Goal: Task Accomplishment & Management: Complete application form

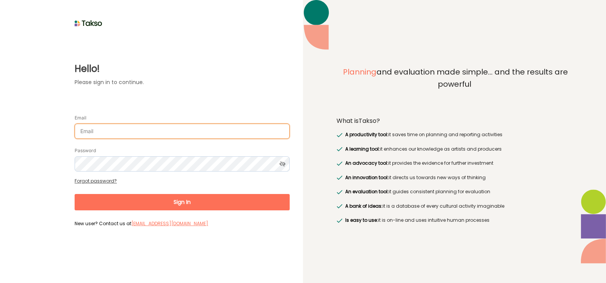
type input "[PERSON_NAME][EMAIL_ADDRESS][DOMAIN_NAME]"
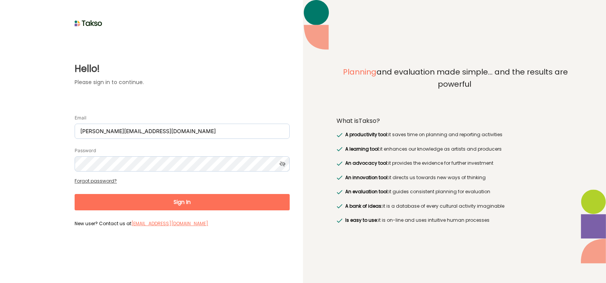
click at [182, 199] on button "Sign In" at bounding box center [182, 202] width 215 height 16
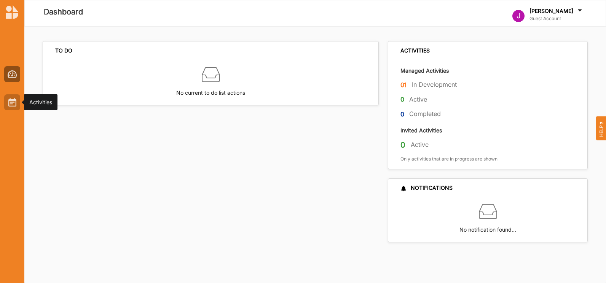
click at [13, 102] on img at bounding box center [12, 102] width 8 height 8
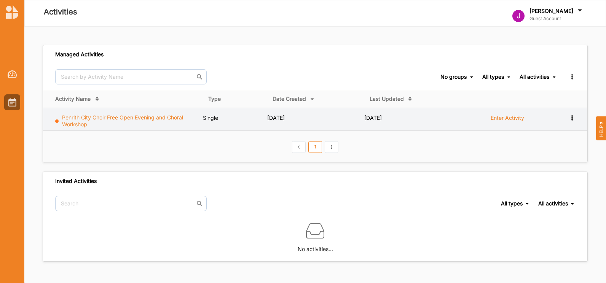
click at [123, 117] on link "Penrith City Choir Free Open Evening and Choral Workshop" at bounding box center [122, 120] width 121 height 13
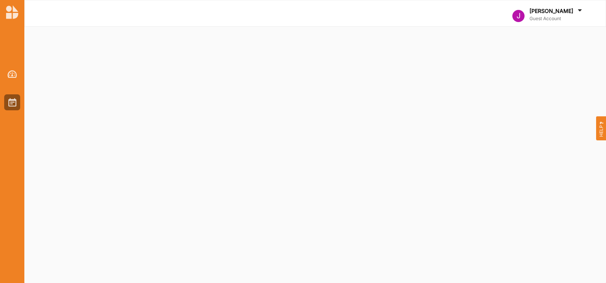
select select "1"
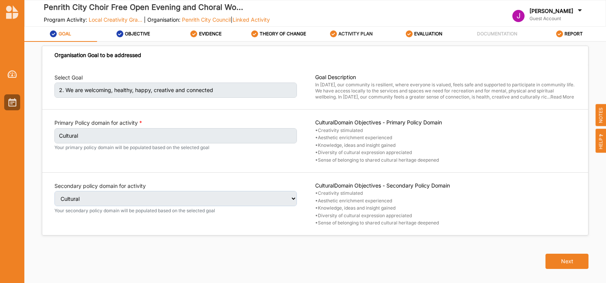
click at [346, 31] on label "ACTIVITY PLAN" at bounding box center [355, 34] width 34 height 6
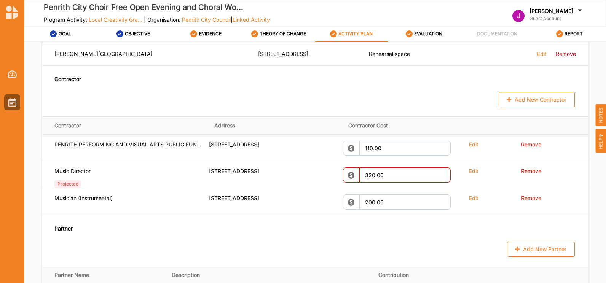
scroll to position [537, 0]
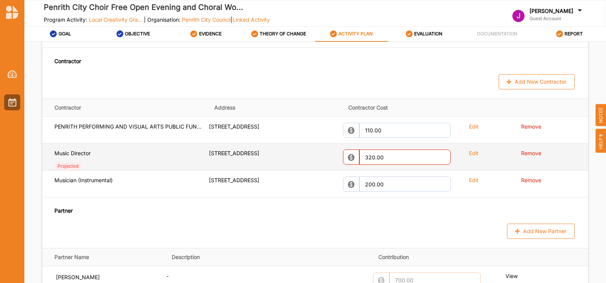
click at [469, 151] on label "Edit" at bounding box center [474, 153] width 10 height 7
select select "21"
select select "[GEOGRAPHIC_DATA]"
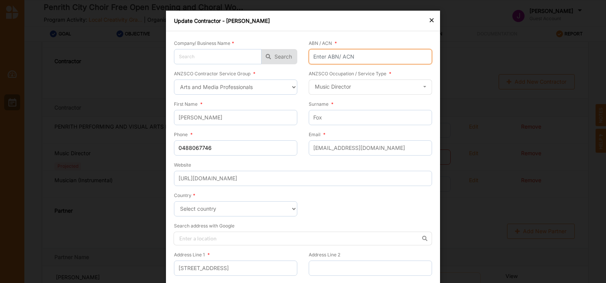
click at [324, 56] on input "ABN / ACN *" at bounding box center [370, 56] width 123 height 15
paste input "725 856 27869"
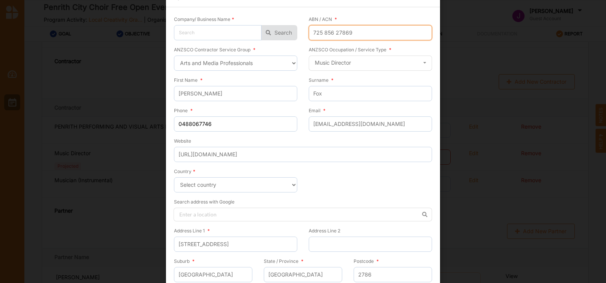
scroll to position [54, 0]
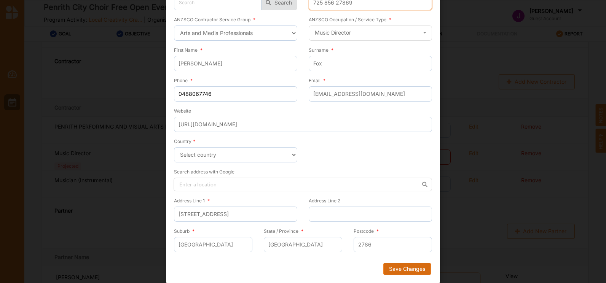
type input "725 856 27869"
click at [399, 268] on button "Save Changes" at bounding box center [407, 269] width 48 height 12
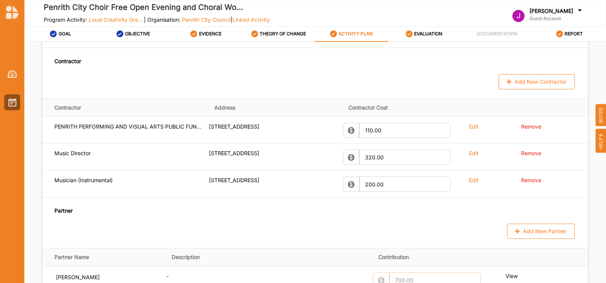
click at [574, 8] on div "[PERSON_NAME]" at bounding box center [556, 11] width 54 height 8
click at [535, 66] on div "Log Out" at bounding box center [533, 69] width 29 height 7
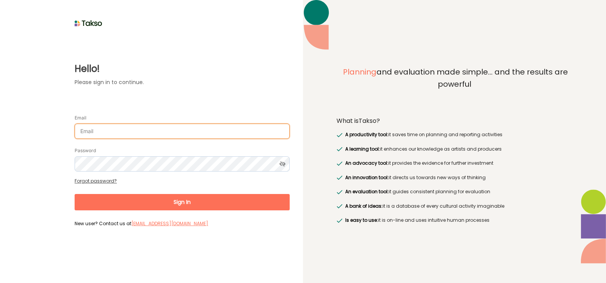
type input "[PERSON_NAME][EMAIL_ADDRESS][DOMAIN_NAME]"
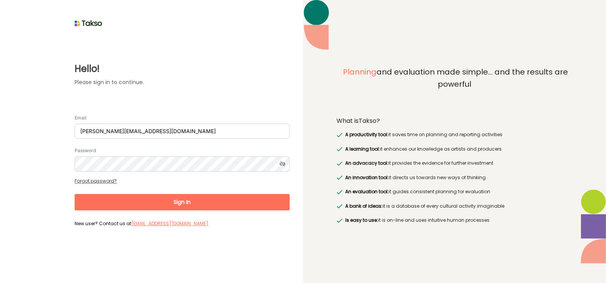
click at [181, 199] on button "Sign In" at bounding box center [182, 202] width 215 height 16
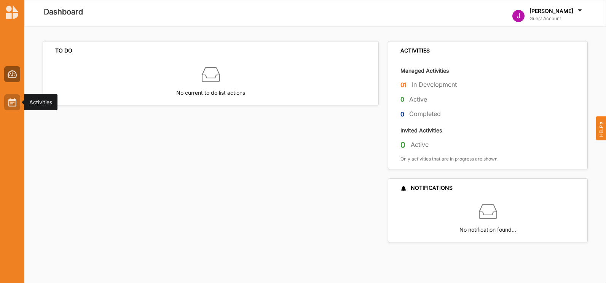
click at [14, 99] on img at bounding box center [12, 102] width 8 height 8
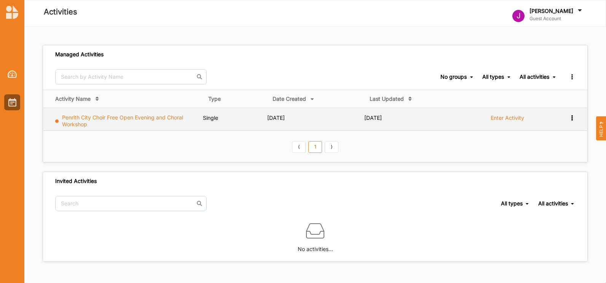
click at [120, 118] on link "Penrith City Choir Free Open Evening and Choral Workshop" at bounding box center [122, 120] width 121 height 13
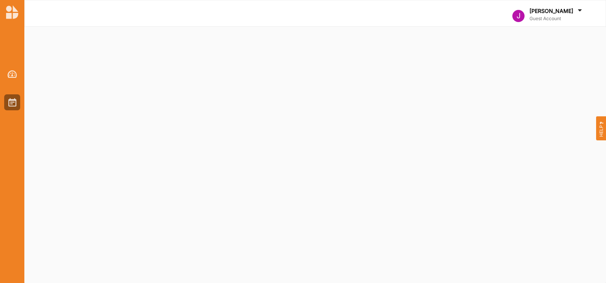
select select "1"
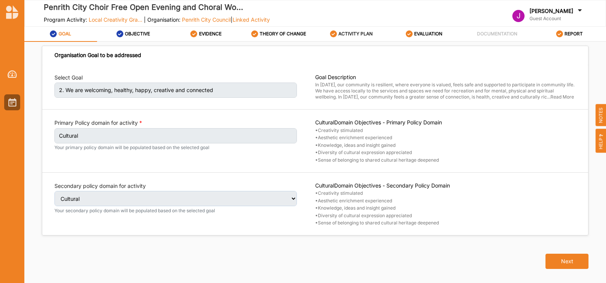
click at [355, 29] on div "ACTIVITY PLAN" at bounding box center [351, 34] width 43 height 14
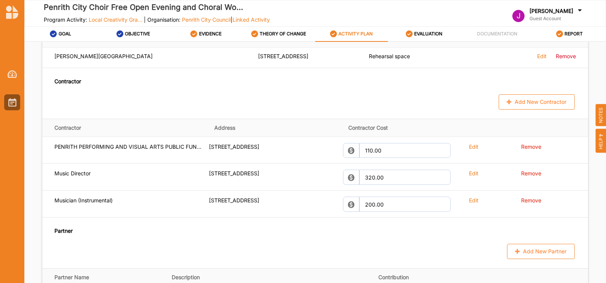
scroll to position [525, 0]
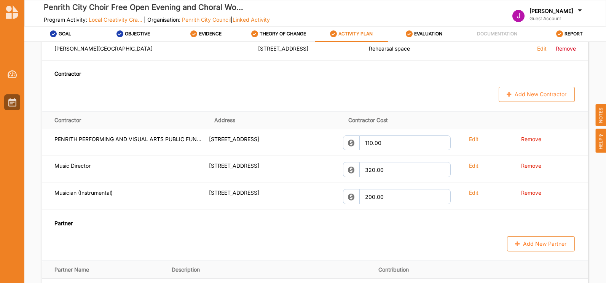
click at [527, 92] on button "Add New Contractor" at bounding box center [537, 94] width 76 height 15
select select "[GEOGRAPHIC_DATA]"
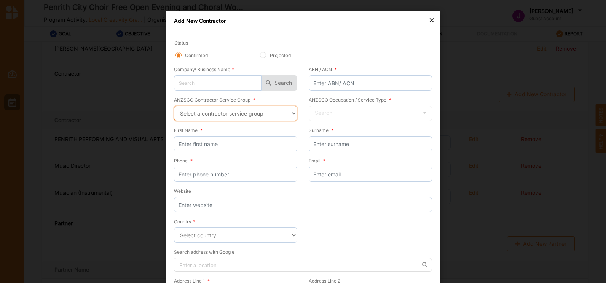
click at [292, 112] on select "Select a contractor service group Hospitality, Retail and Service Managers Spec…" at bounding box center [235, 113] width 123 height 15
select select "59"
click at [174, 106] on select "Select a contractor service group Hospitality, Retail and Service Managers Spec…" at bounding box center [235, 113] width 123 height 15
click at [423, 110] on icon at bounding box center [424, 113] width 11 height 14
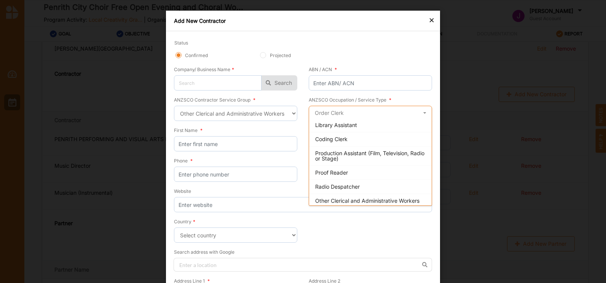
scroll to position [438, 0]
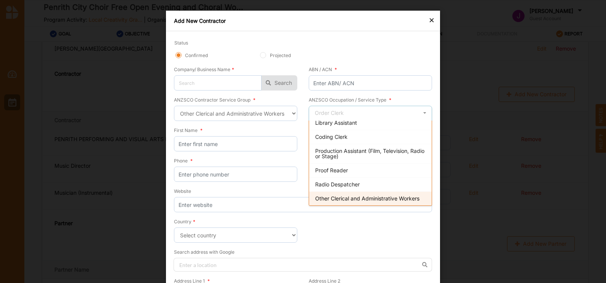
click at [373, 196] on span "Other Clerical and Administrative Workers" at bounding box center [367, 198] width 104 height 6
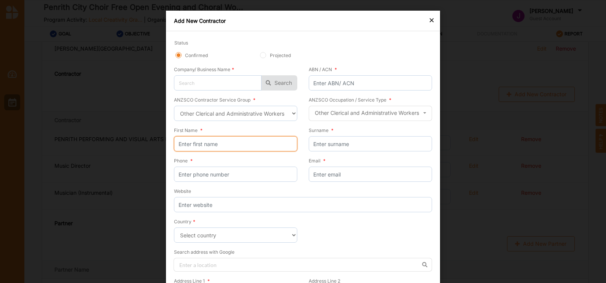
click at [186, 143] on input "First Name *" at bounding box center [235, 143] width 123 height 15
drag, startPoint x: 237, startPoint y: 144, endPoint x: 222, endPoint y: 144, distance: 14.8
click at [236, 144] on input "Blue Mountains Council Possum Printer" at bounding box center [235, 143] width 123 height 15
click at [219, 144] on input "Blue Mountains Council Possum Printer" at bounding box center [235, 143] width 123 height 15
drag, startPoint x: 236, startPoint y: 142, endPoint x: 219, endPoint y: 143, distance: 17.1
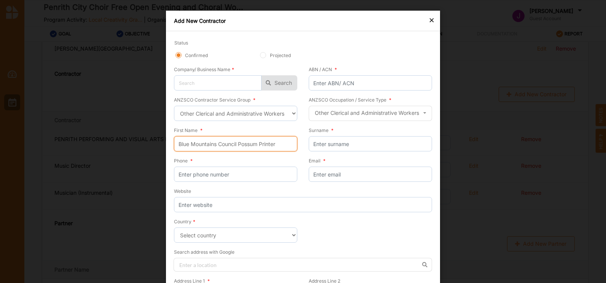
click at [219, 143] on input "Blue Mountains Council Possum Printer" at bounding box center [235, 143] width 123 height 15
click at [254, 144] on input "Blue Mountains Possum Printer" at bounding box center [235, 143] width 123 height 15
type input "Blue Mountains Possum Print"
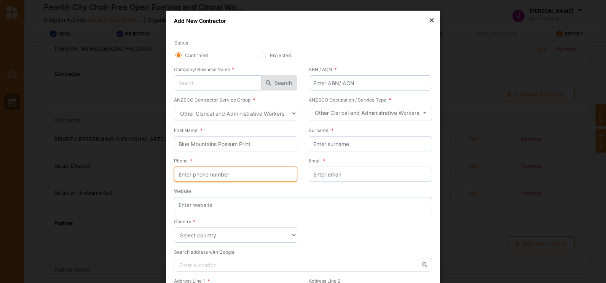
click at [235, 176] on input "Phone *" at bounding box center [235, 174] width 123 height 15
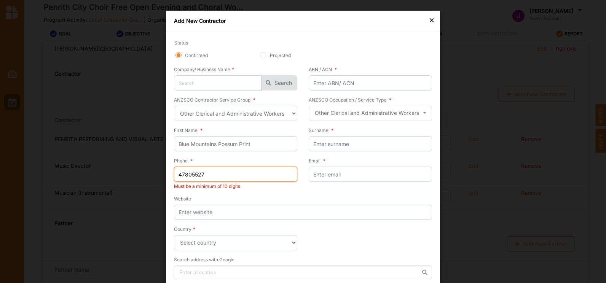
type input "47805527"
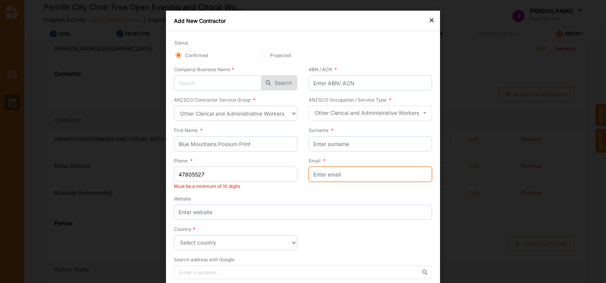
click at [319, 175] on input "Email *" at bounding box center [370, 174] width 123 height 15
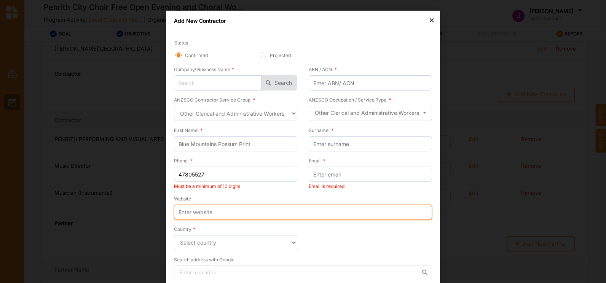
click at [186, 210] on input "Website" at bounding box center [303, 212] width 258 height 15
paste input "https://www.bmcc.nsw.gov.au/possum-print"
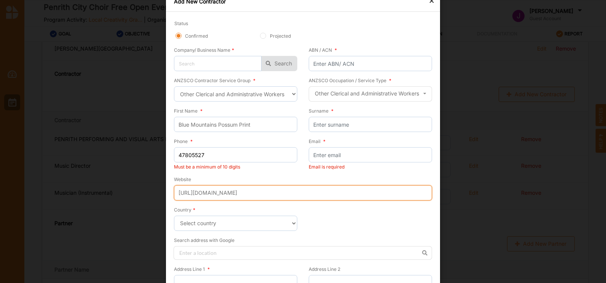
scroll to position [38, 0]
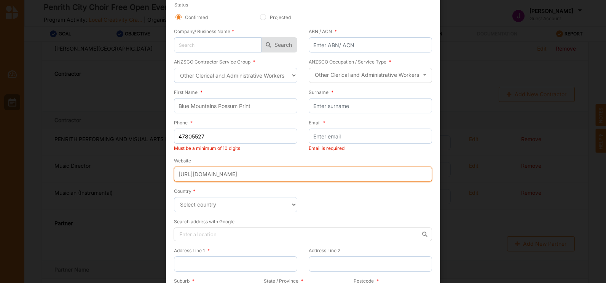
type input "https://www.bmcc.nsw.gov.au/possum-print"
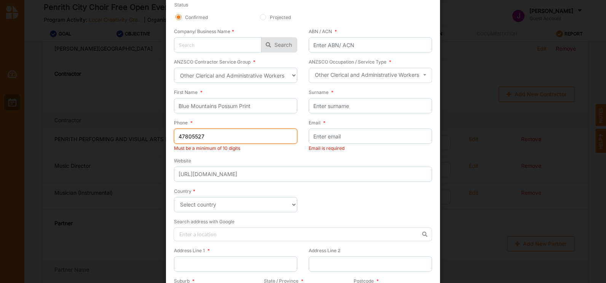
click at [214, 136] on input "47805527" at bounding box center [235, 136] width 123 height 15
click at [177, 136] on input "47805527" at bounding box center [235, 136] width 123 height 15
click at [215, 138] on input "0247805527" at bounding box center [235, 136] width 123 height 15
type input "0247805527"
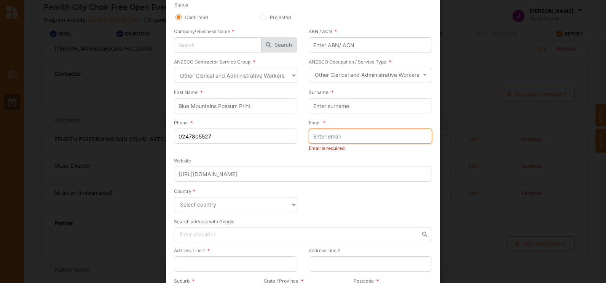
click at [319, 138] on input "Email *" at bounding box center [370, 136] width 123 height 15
type input "PrintRoom@bmcc.nsw,gov.au"
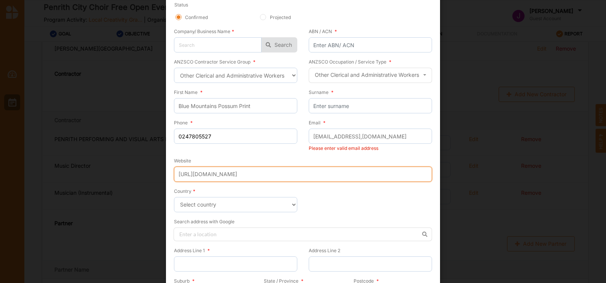
click at [339, 175] on input "https://www.bmcc.nsw.gov.au/possum-print" at bounding box center [303, 174] width 258 height 15
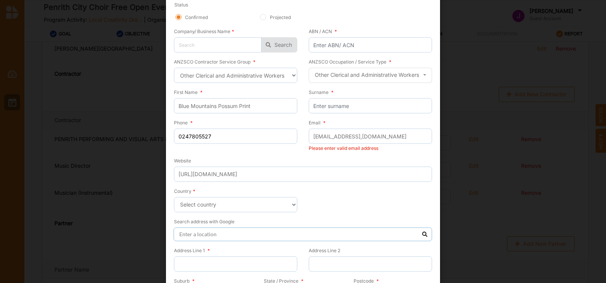
click at [196, 236] on input at bounding box center [303, 235] width 258 height 14
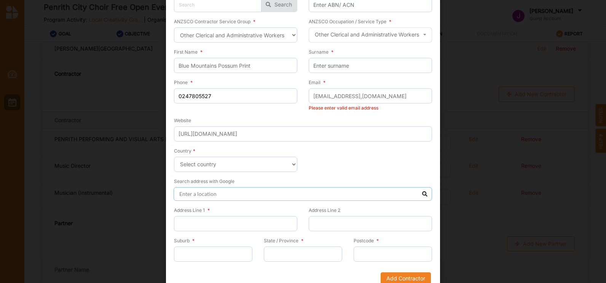
scroll to position [88, 0]
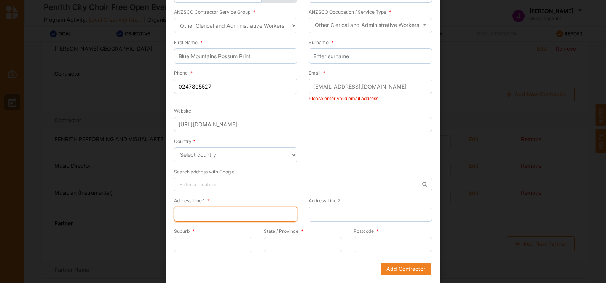
drag, startPoint x: 183, startPoint y: 212, endPoint x: 186, endPoint y: 206, distance: 5.8
click at [183, 212] on input "Address Line 1 *" at bounding box center [235, 214] width 123 height 15
paste input "2-6 Civic Pl, Katoomba NSW 2780"
drag, startPoint x: 234, startPoint y: 213, endPoint x: 207, endPoint y: 216, distance: 26.8
click at [207, 216] on input "2-6 Civic Pl, Katoomba NSW 2780" at bounding box center [235, 214] width 123 height 15
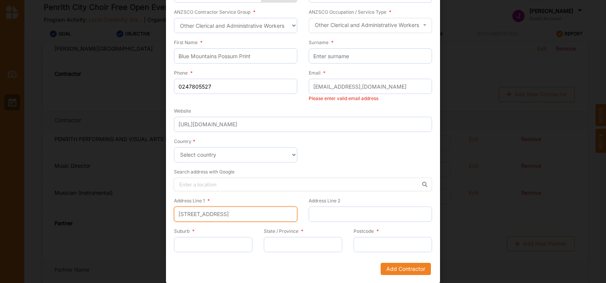
type input "2-6 Civic Pl, NSW 2780"
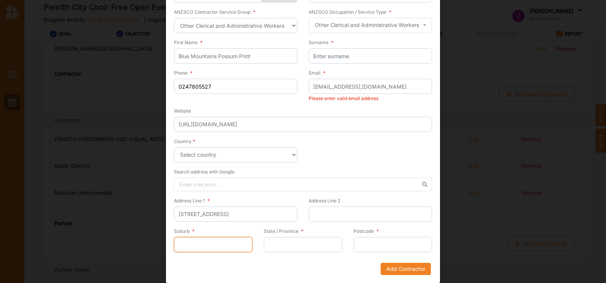
click at [186, 245] on input "Suburb *" at bounding box center [213, 244] width 78 height 15
paste input "Katoomba"
type input "Katoomba"
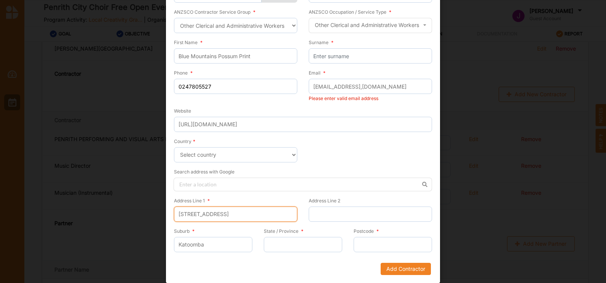
drag, startPoint x: 234, startPoint y: 212, endPoint x: 206, endPoint y: 214, distance: 28.6
click at [206, 214] on input "2-6 Civic Pl, NSW 2780" at bounding box center [235, 214] width 123 height 15
type input "2-6 Civic Place"
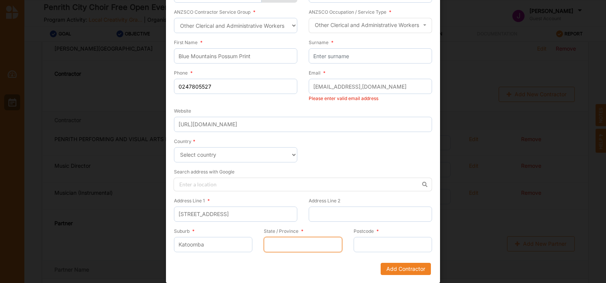
click at [275, 242] on input "State / Province *" at bounding box center [303, 244] width 78 height 15
type input "[GEOGRAPHIC_DATA]"
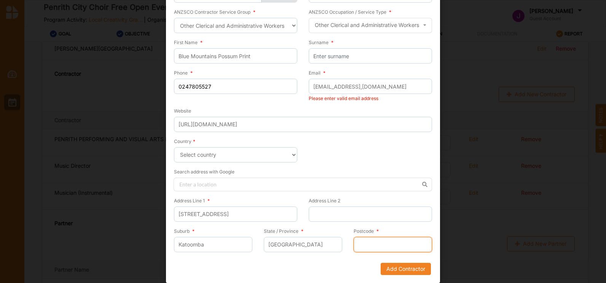
click at [362, 240] on input "Postcode *" at bounding box center [393, 244] width 78 height 15
paste input "Katoomba"
drag, startPoint x: 385, startPoint y: 246, endPoint x: 359, endPoint y: 246, distance: 26.3
click at [359, 246] on input "Katoomba" at bounding box center [393, 244] width 78 height 15
type input "2780"
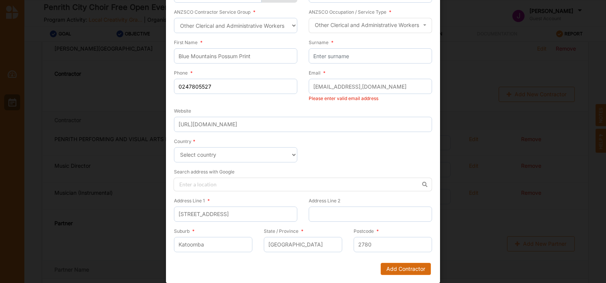
click at [398, 266] on button "Add Contractor" at bounding box center [406, 269] width 50 height 12
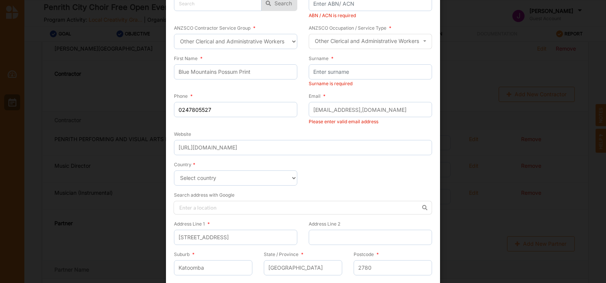
scroll to position [78, 0]
click at [318, 72] on input "Surname *" at bounding box center [370, 73] width 123 height 15
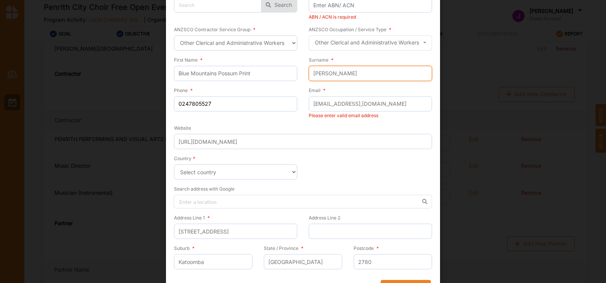
type input "Moyle"
click at [354, 120] on div "Email * PrintRoom@bmcc.nsw,gov.au Please enter valid email address" at bounding box center [367, 105] width 129 height 38
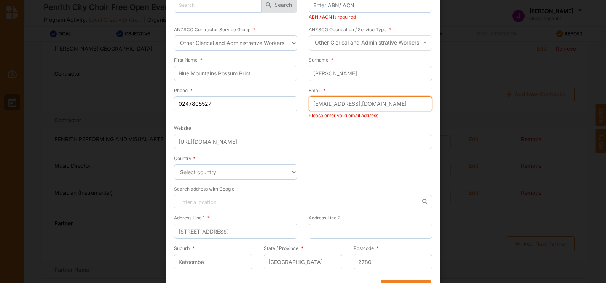
click at [369, 104] on input "PrintRoom@bmcc.nsw,gov.au" at bounding box center [370, 103] width 123 height 15
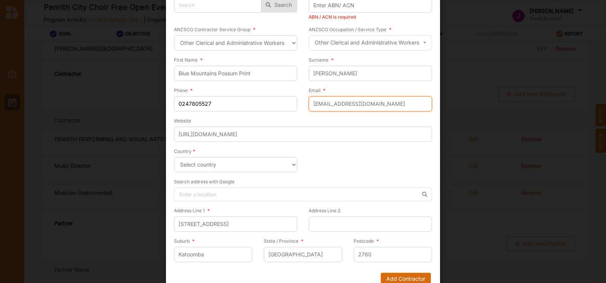
type input "PrintRoom@bmcc.nsw.gov.au"
click at [397, 277] on button "Add Contractor" at bounding box center [406, 279] width 50 height 12
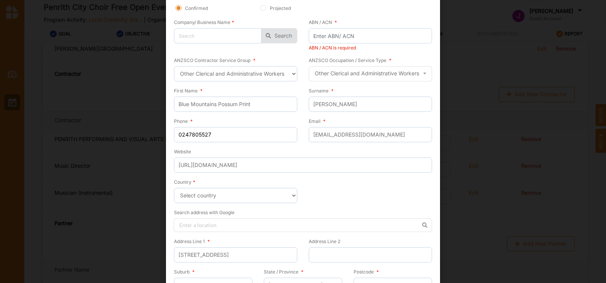
scroll to position [31, 0]
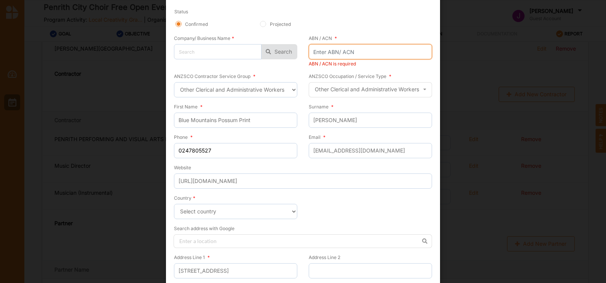
click at [319, 48] on input "ABN / ACN *" at bounding box center [370, 51] width 123 height 15
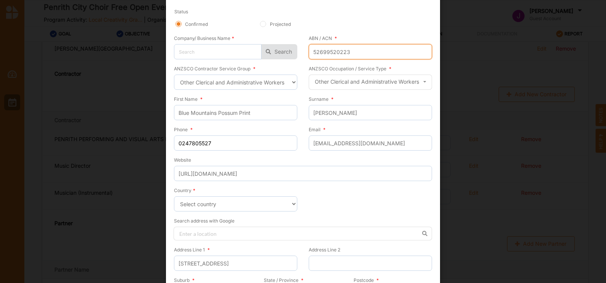
scroll to position [80, 0]
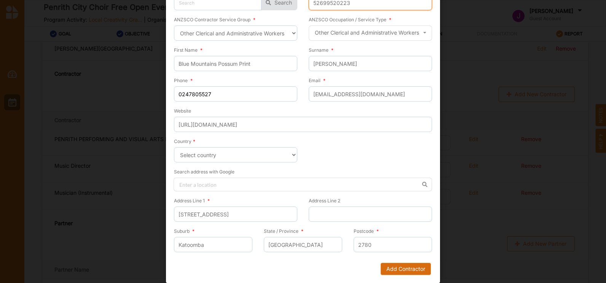
type input "52699520223"
click at [396, 266] on button "Add Contractor" at bounding box center [406, 269] width 50 height 12
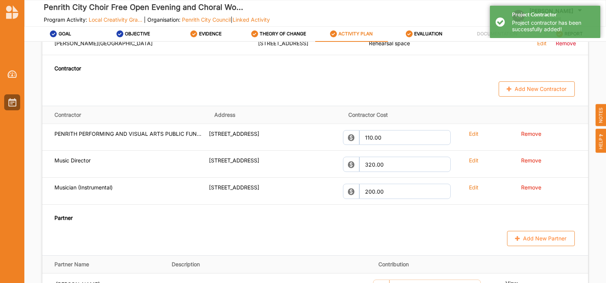
scroll to position [525, 0]
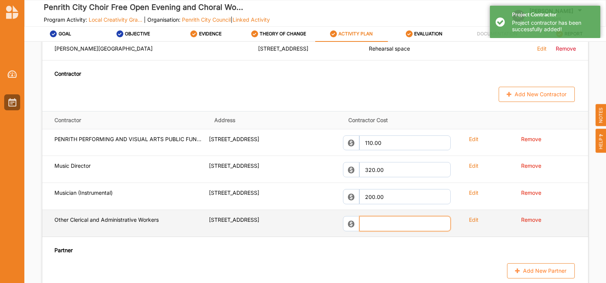
click at [372, 221] on input "text" at bounding box center [404, 223] width 91 height 15
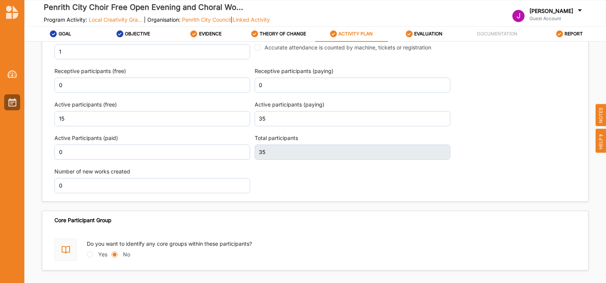
scroll to position [968, 0]
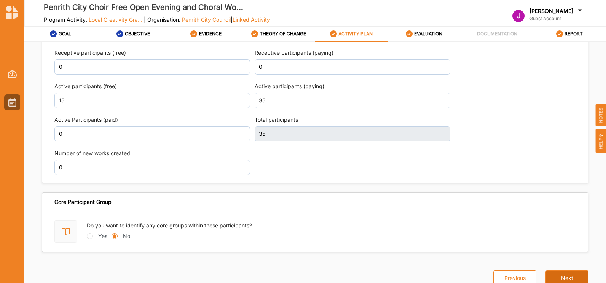
type input "70.00"
click at [560, 272] on button "Next" at bounding box center [566, 278] width 43 height 15
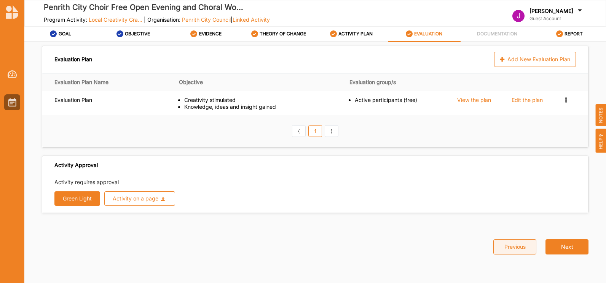
click at [518, 245] on button "Previous" at bounding box center [514, 246] width 43 height 15
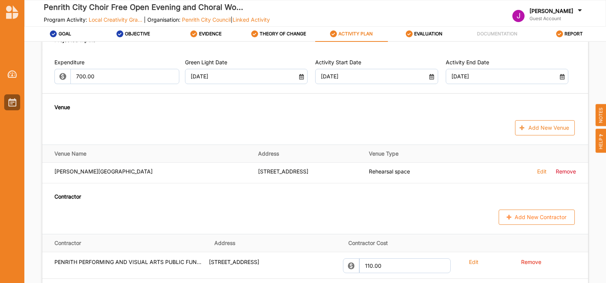
scroll to position [354, 0]
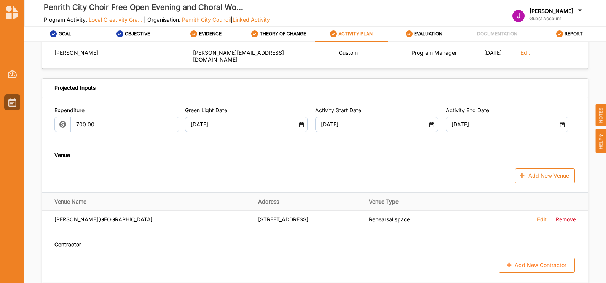
click at [560, 8] on label "[PERSON_NAME]" at bounding box center [551, 11] width 44 height 7
click at [535, 68] on div "Log Out" at bounding box center [533, 69] width 29 height 7
